Goal: Task Accomplishment & Management: Manage account settings

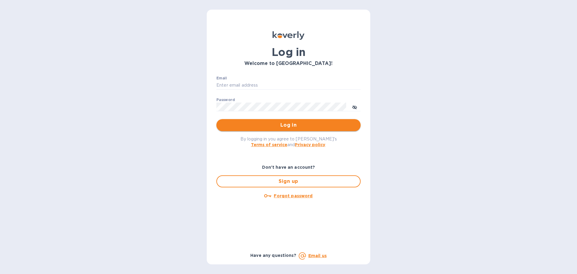
type input "[PERSON_NAME][EMAIL_ADDRESS][DOMAIN_NAME]"
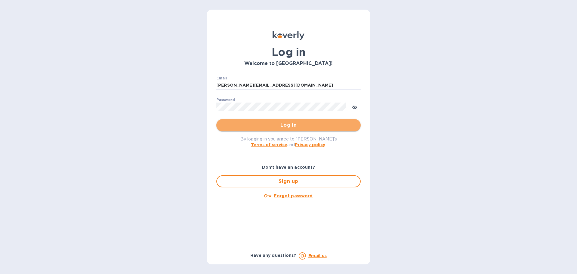
click at [285, 129] on span "Log in" at bounding box center [288, 124] width 135 height 7
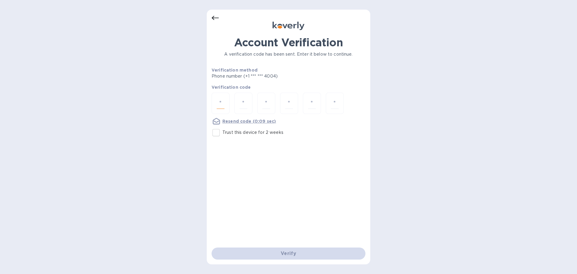
click at [219, 101] on input "number" at bounding box center [221, 103] width 8 height 11
type input "2"
type input "4"
type input "6"
type input "1"
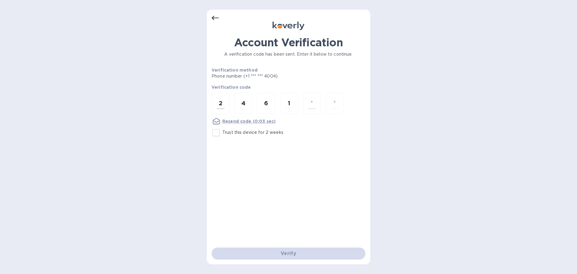
type input "6"
type input "4"
